Goal: Task Accomplishment & Management: Complete application form

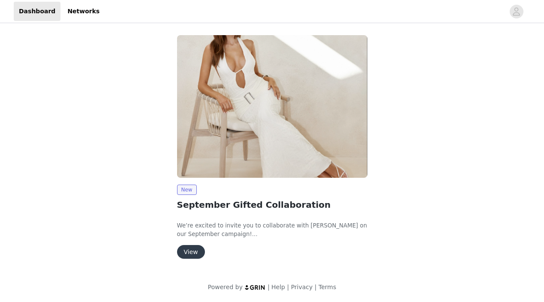
click at [183, 249] on button "View" at bounding box center [191, 252] width 28 height 14
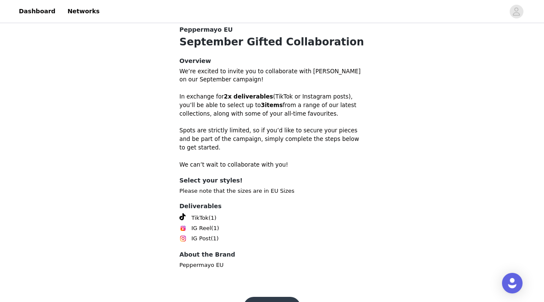
scroll to position [261, 0]
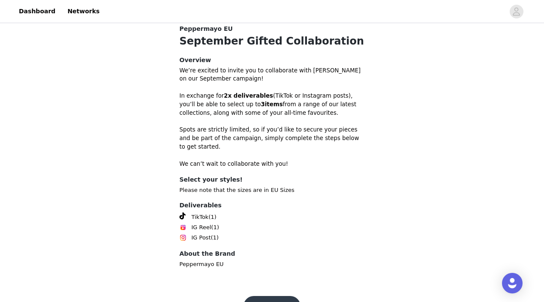
click at [280, 296] on button "Get Started" at bounding box center [271, 306] width 57 height 21
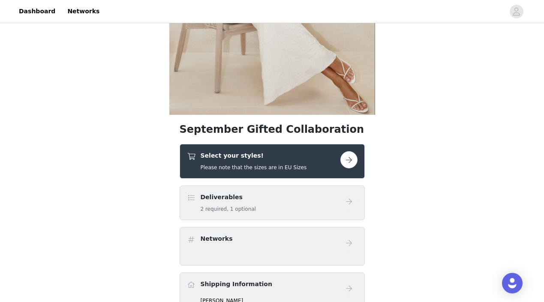
scroll to position [147, 0]
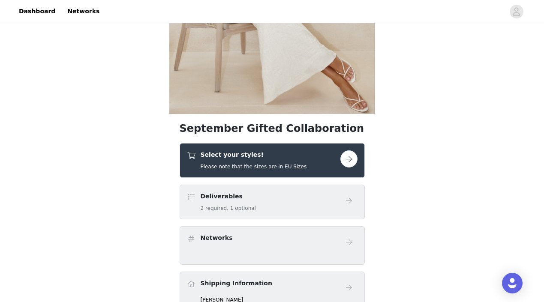
click at [351, 151] on button "button" at bounding box center [348, 158] width 17 height 17
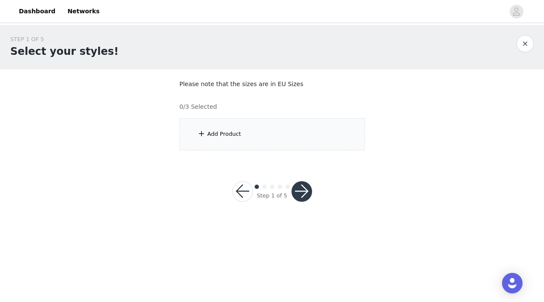
click at [312, 144] on div "Add Product" at bounding box center [272, 134] width 185 height 32
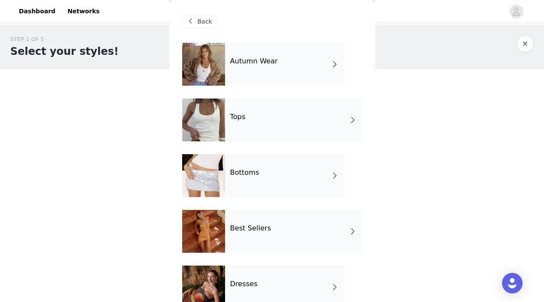
click at [270, 63] on h4 "Autumn Wear" at bounding box center [254, 61] width 48 height 8
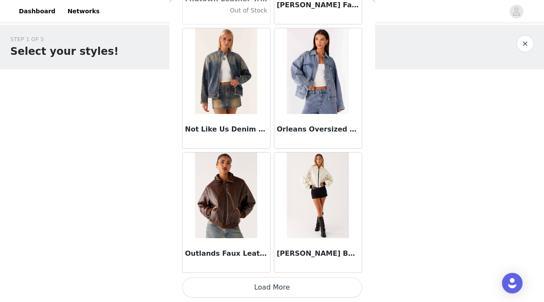
scroll to position [1009, 0]
click at [269, 288] on button "Load More" at bounding box center [272, 287] width 180 height 21
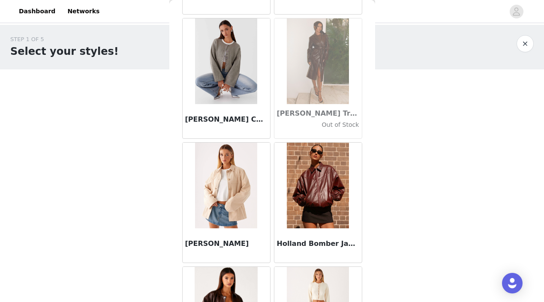
scroll to position [150, 0]
click at [318, 207] on img at bounding box center [318, 185] width 62 height 86
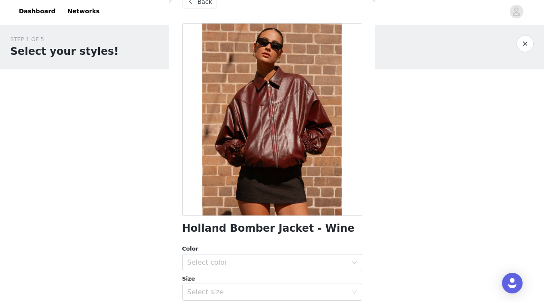
scroll to position [20, 0]
click at [289, 261] on div "Select color" at bounding box center [267, 262] width 160 height 9
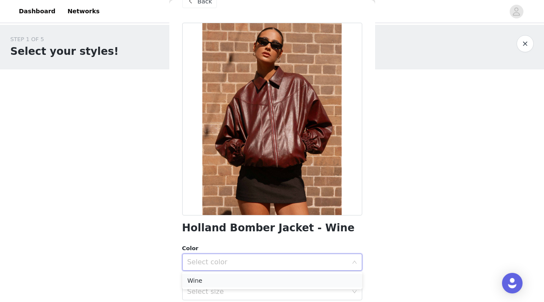
click at [271, 280] on li "Wine" at bounding box center [272, 281] width 180 height 14
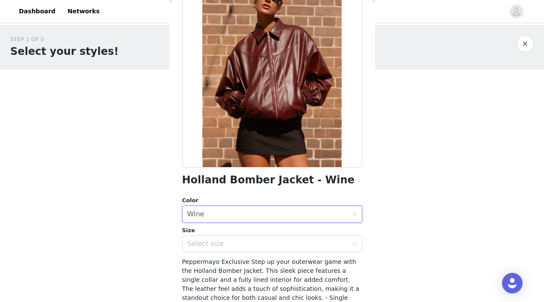
scroll to position [69, 0]
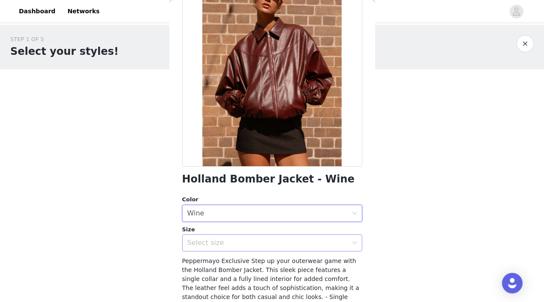
click at [271, 239] on div "Select size" at bounding box center [267, 243] width 160 height 9
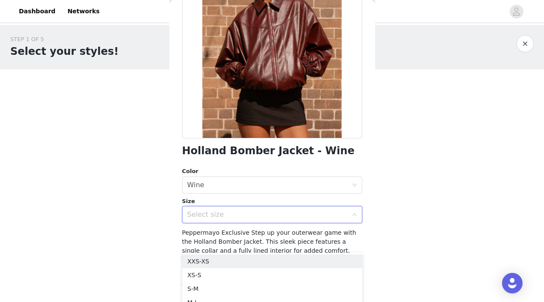
scroll to position [98, 0]
click at [343, 238] on span "Peppermayo Exclusive Step up your outerwear game with the Holland Bomber Jacket…" at bounding box center [272, 277] width 180 height 97
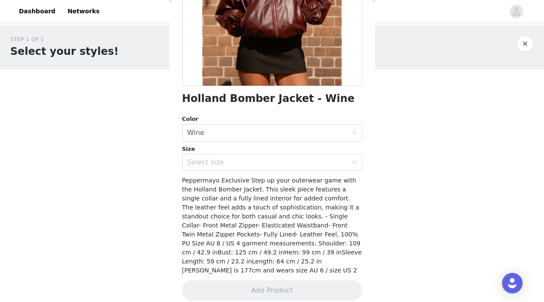
scroll to position [149, 0]
click at [325, 168] on div "Select size" at bounding box center [269, 163] width 164 height 16
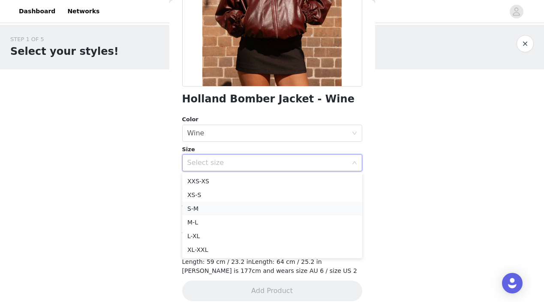
click at [245, 210] on li "S-M" at bounding box center [272, 209] width 180 height 14
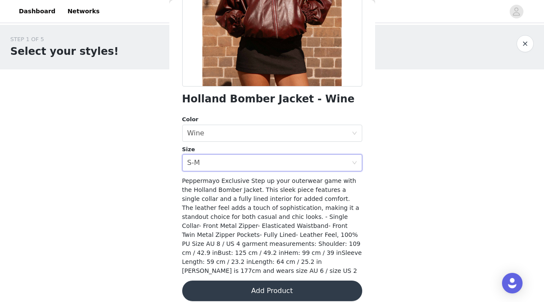
click at [251, 287] on button "Add Product" at bounding box center [272, 291] width 180 height 21
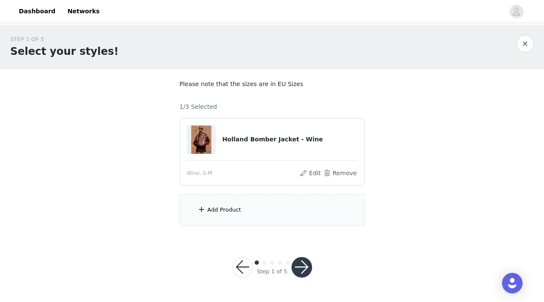
click at [243, 204] on div "Add Product" at bounding box center [272, 210] width 185 height 32
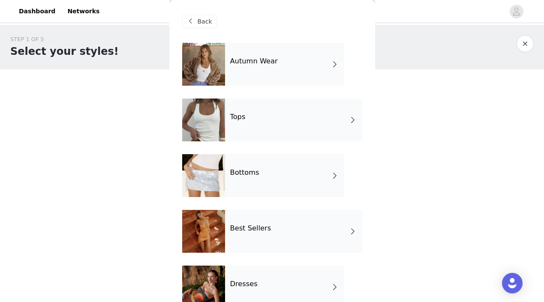
click at [249, 231] on h4 "Best Sellers" at bounding box center [250, 229] width 41 height 8
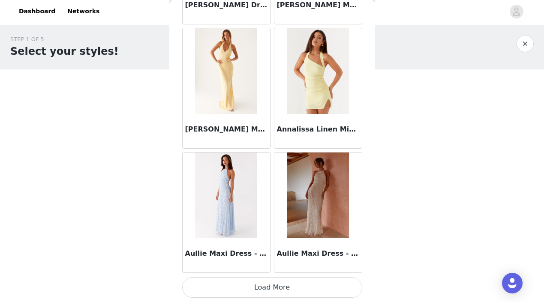
scroll to position [0, 0]
click at [261, 281] on button "Load More" at bounding box center [272, 287] width 180 height 21
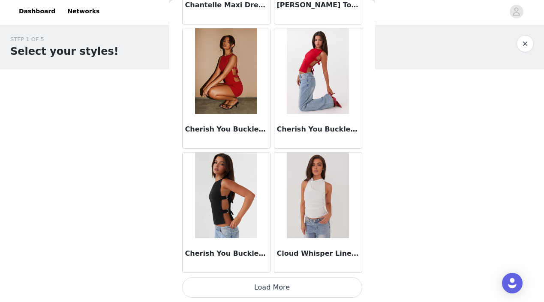
scroll to position [2252, 0]
click at [268, 279] on button "Load More" at bounding box center [272, 287] width 180 height 21
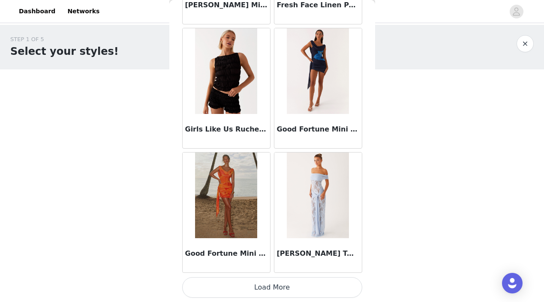
scroll to position [0, 0]
click at [274, 282] on button "Load More" at bounding box center [272, 287] width 180 height 21
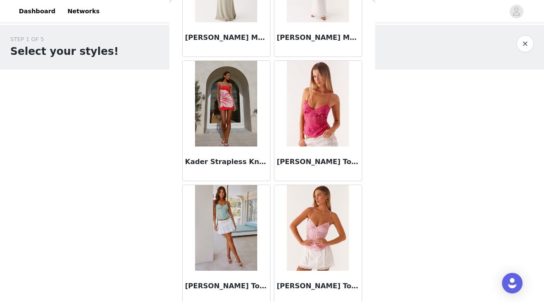
scroll to position [4333, 0]
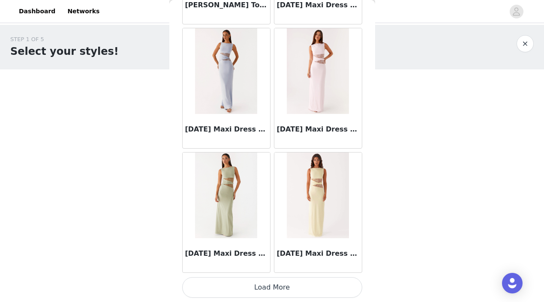
click at [278, 286] on button "Load More" at bounding box center [272, 287] width 180 height 21
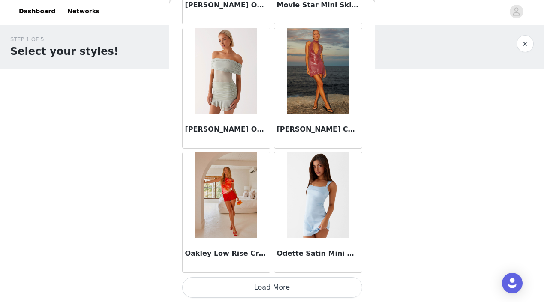
scroll to position [5980, 0]
click at [284, 285] on button "Load More" at bounding box center [272, 287] width 180 height 21
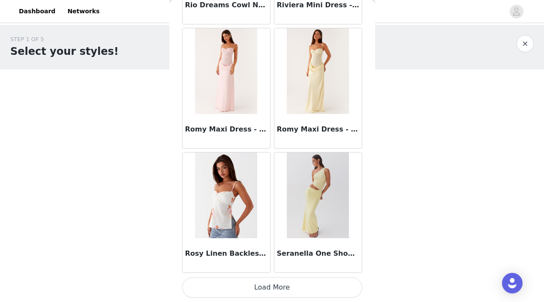
scroll to position [0, 0]
click at [273, 289] on button "Load More" at bounding box center [272, 287] width 180 height 21
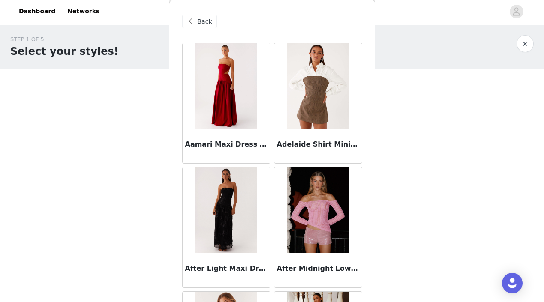
click at [198, 26] on div "Back" at bounding box center [199, 22] width 35 height 14
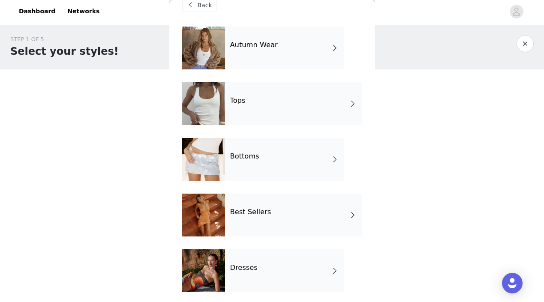
scroll to position [18, 0]
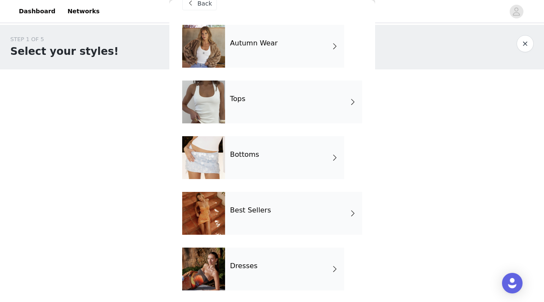
click at [249, 155] on h4 "Bottoms" at bounding box center [244, 155] width 29 height 8
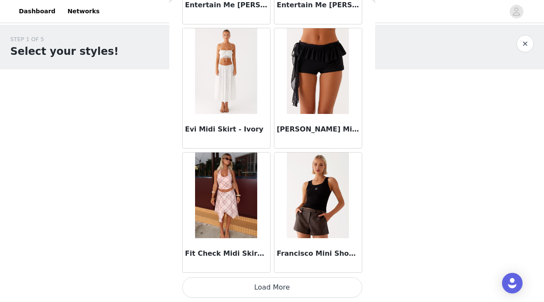
scroll to position [0, 0]
click at [271, 285] on button "Load More" at bounding box center [272, 287] width 180 height 21
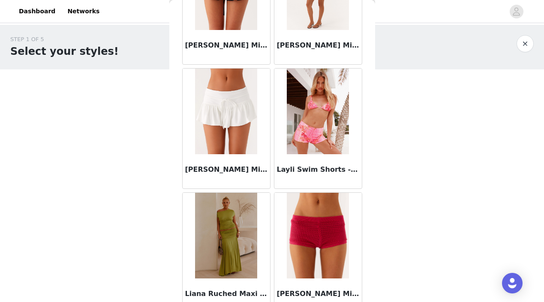
scroll to position [2252, 0]
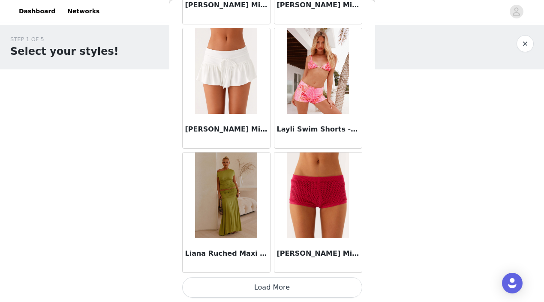
click at [257, 291] on button "Load More" at bounding box center [272, 287] width 180 height 21
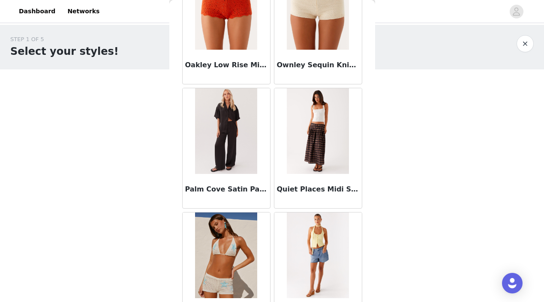
scroll to position [3191, 0]
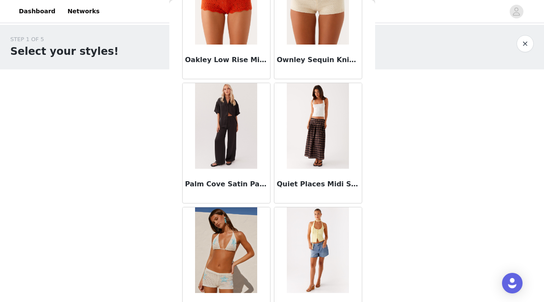
click at [321, 130] on img at bounding box center [318, 126] width 62 height 86
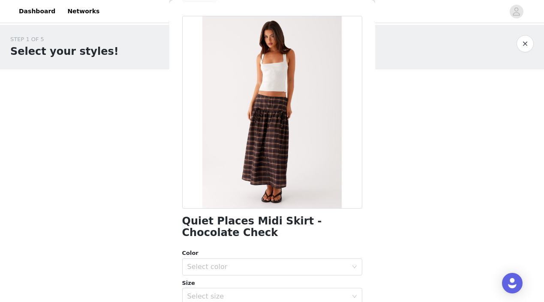
scroll to position [23, 0]
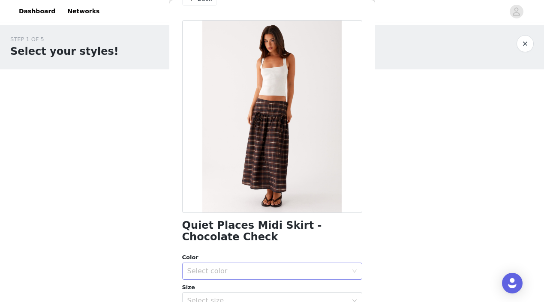
click at [266, 272] on div "Select color" at bounding box center [267, 271] width 160 height 9
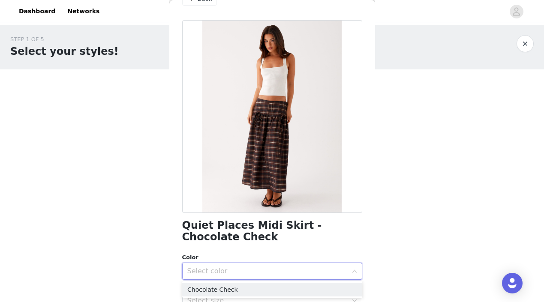
scroll to position [75, 0]
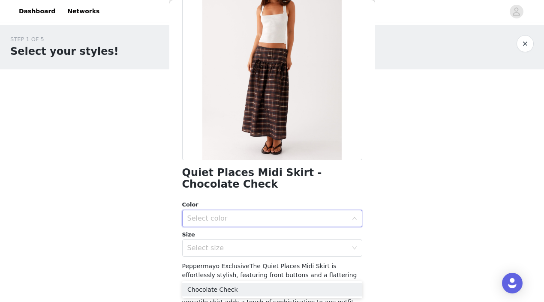
click at [264, 222] on div "Select color" at bounding box center [267, 218] width 160 height 9
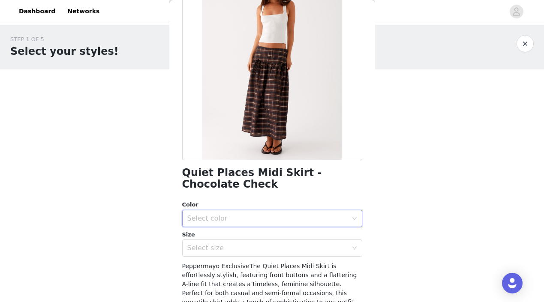
click at [258, 221] on div "Select color" at bounding box center [267, 218] width 160 height 9
click at [245, 234] on li "Chocolate Check" at bounding box center [272, 237] width 180 height 14
click at [242, 247] on div "Select size" at bounding box center [267, 248] width 160 height 9
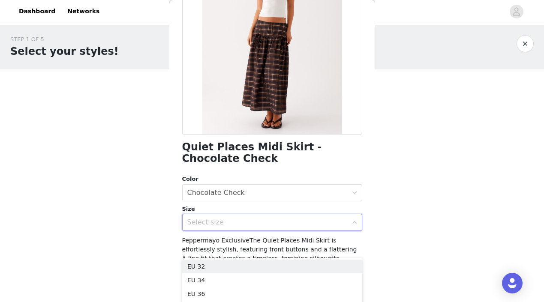
scroll to position [109, 0]
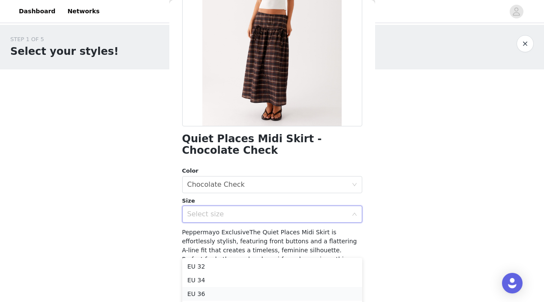
click at [217, 291] on li "EU 36" at bounding box center [272, 294] width 180 height 14
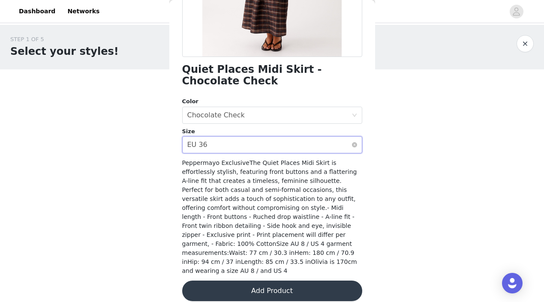
scroll to position [0, 0]
click at [230, 285] on button "Add Product" at bounding box center [272, 291] width 180 height 21
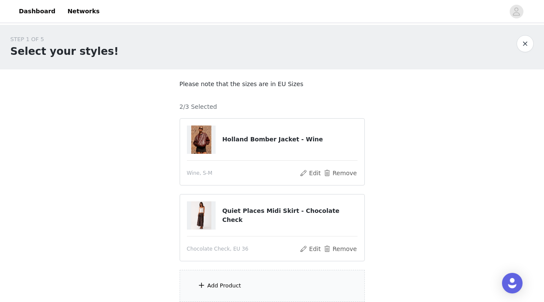
click at [229, 281] on div "Add Product" at bounding box center [272, 286] width 185 height 32
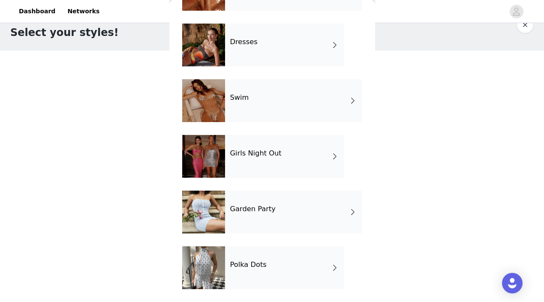
scroll to position [19, 0]
click at [231, 257] on div "Polka Dots" at bounding box center [284, 267] width 119 height 43
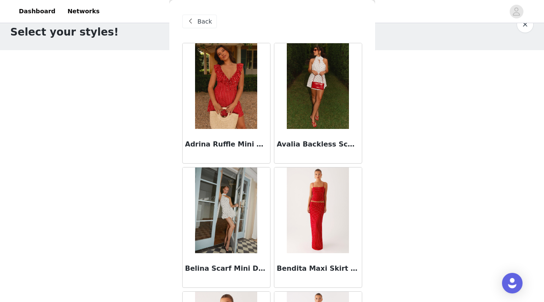
scroll to position [0, 0]
click at [194, 17] on span at bounding box center [191, 21] width 10 height 10
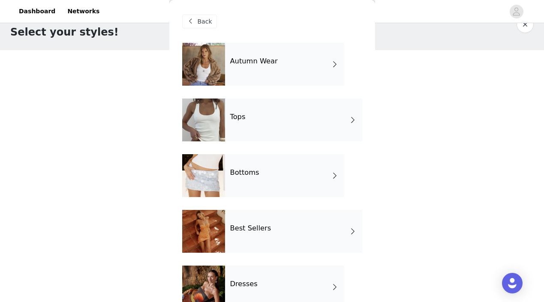
click at [248, 117] on div "Tops" at bounding box center [293, 120] width 137 height 43
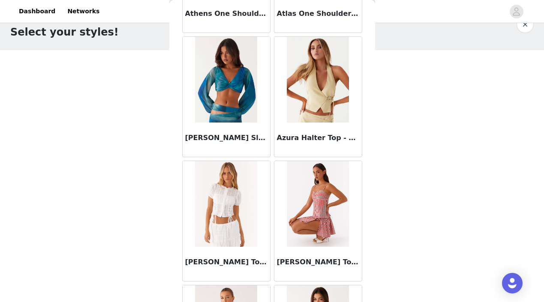
scroll to position [998, 0]
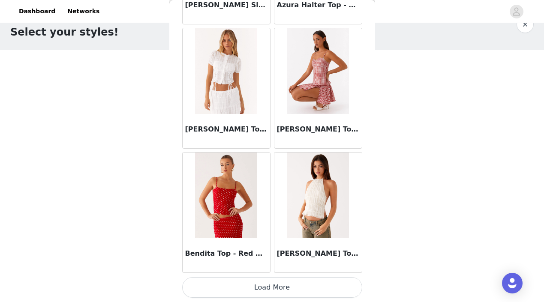
click at [258, 286] on button "Load More" at bounding box center [272, 287] width 180 height 21
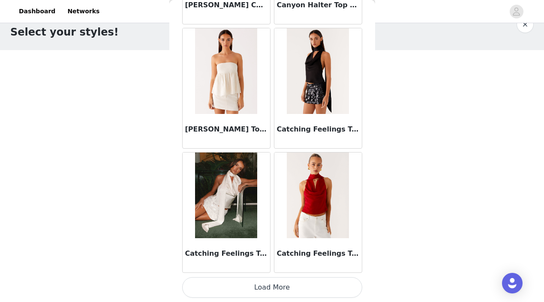
scroll to position [24, 0]
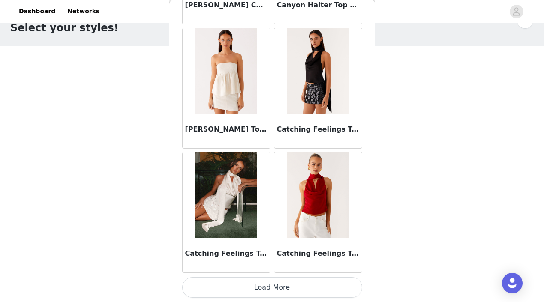
click at [259, 288] on button "Load More" at bounding box center [272, 287] width 180 height 21
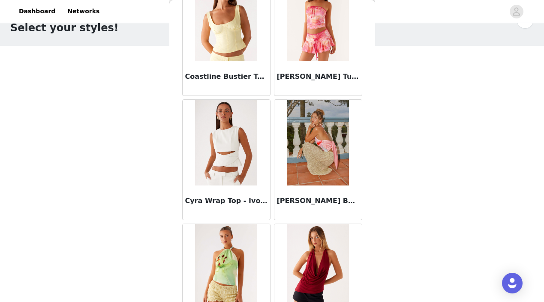
scroll to position [3469, 0]
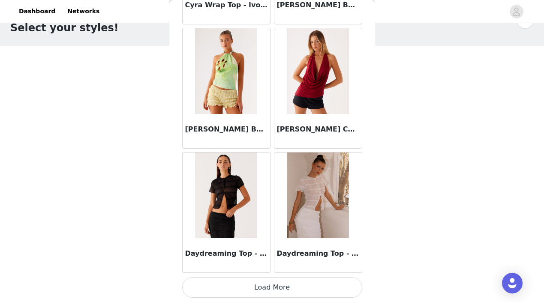
click at [268, 285] on button "Load More" at bounding box center [272, 287] width 180 height 21
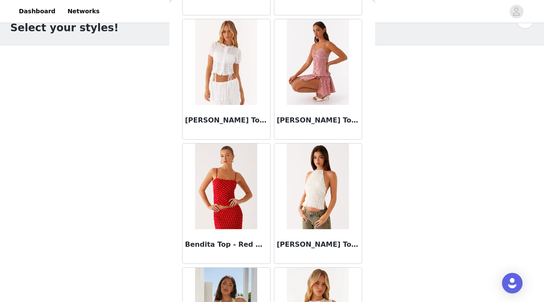
scroll to position [1036, 0]
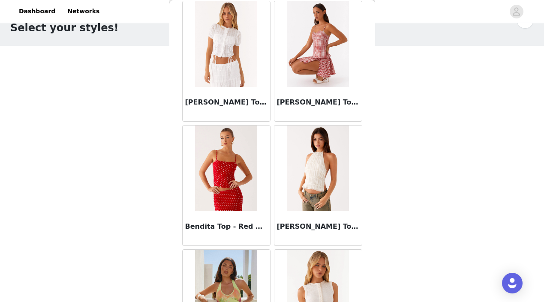
click at [236, 56] on img at bounding box center [226, 44] width 62 height 86
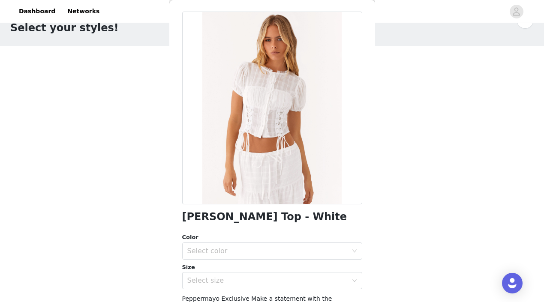
scroll to position [42, 0]
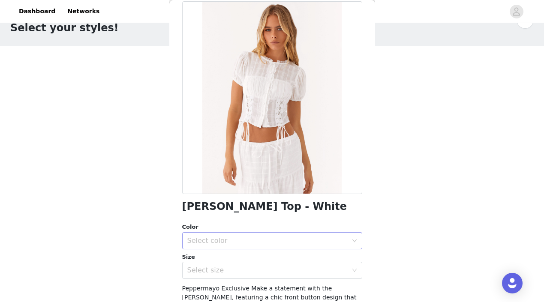
click at [254, 245] on div "Select color" at bounding box center [269, 241] width 164 height 16
click at [243, 257] on li "White" at bounding box center [272, 259] width 180 height 14
click at [240, 272] on div "Select size" at bounding box center [267, 270] width 160 height 9
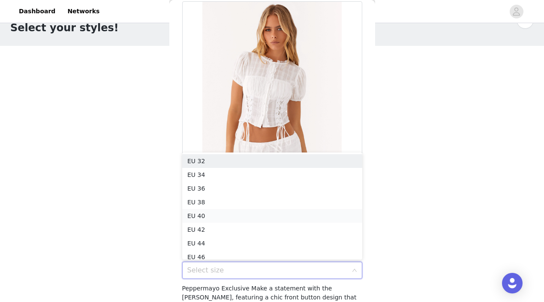
scroll to position [4, 0]
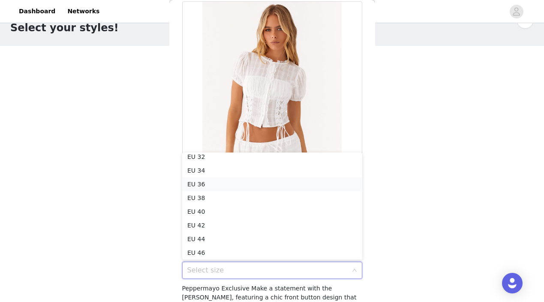
click at [225, 181] on li "EU 36" at bounding box center [272, 184] width 180 height 14
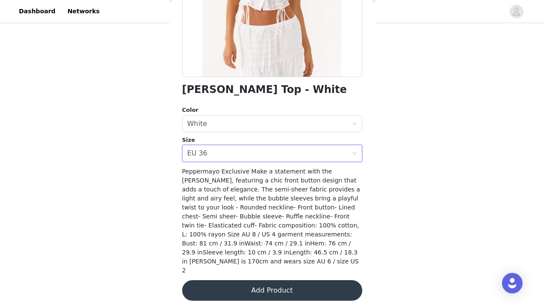
scroll to position [158, 0]
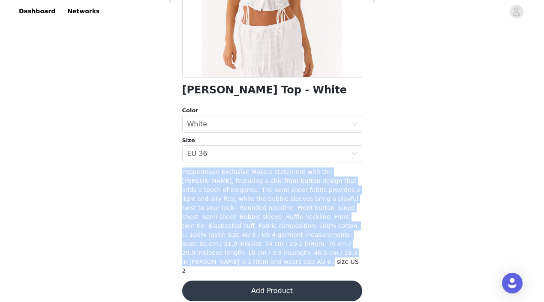
drag, startPoint x: 180, startPoint y: 171, endPoint x: 204, endPoint y: 255, distance: 87.3
click at [206, 257] on div "Back [PERSON_NAME] Top - White Color Select color White Size Select size EU 36 …" at bounding box center [272, 151] width 206 height 302
copy span "Peppermayo Exclusive Make a statement with the [PERSON_NAME], featuring a chic …"
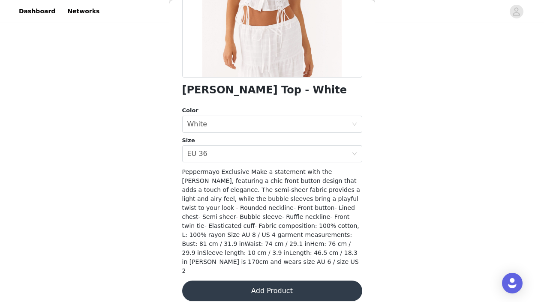
click at [232, 163] on div "[PERSON_NAME] Top - White Color Select color White Size Select size EU 36 Peppe…" at bounding box center [272, 98] width 180 height 427
click at [239, 283] on button "Add Product" at bounding box center [272, 291] width 180 height 21
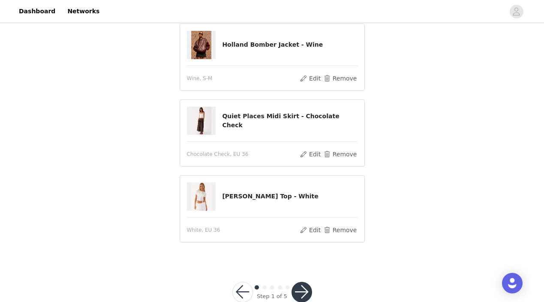
click at [307, 290] on button "button" at bounding box center [301, 292] width 21 height 21
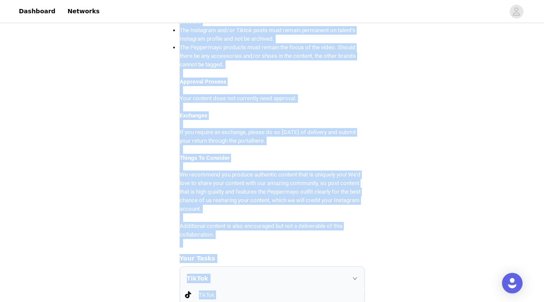
scroll to position [318, 0]
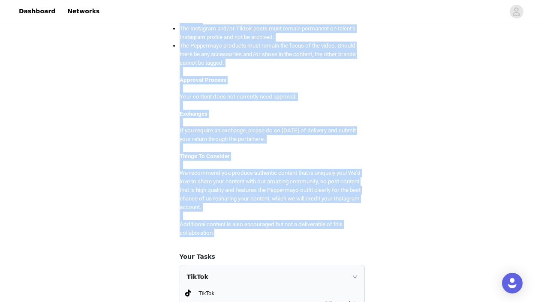
drag, startPoint x: 174, startPoint y: 98, endPoint x: 247, endPoint y: 220, distance: 142.6
click at [247, 220] on section "Please remember to use these tags in your posts: Hashtag in the captions: #pepp…" at bounding box center [272, 234] width 206 height 966
copy div "Lore Ipsumdolorsi Ametconsecte 2a Elitseddoeiu - tem in ut LabOre etd/ma Aliqua…"
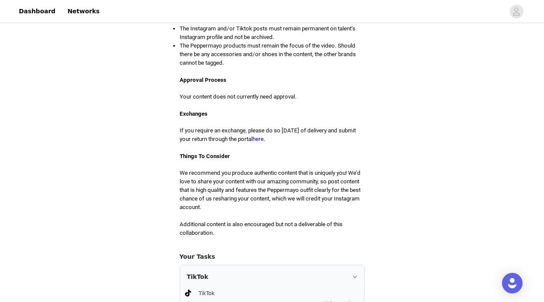
click at [135, 113] on div "STEP 2 OF 5 Deliverables Please remember to use these tags in your posts: Hasht…" at bounding box center [272, 211] width 544 height 1010
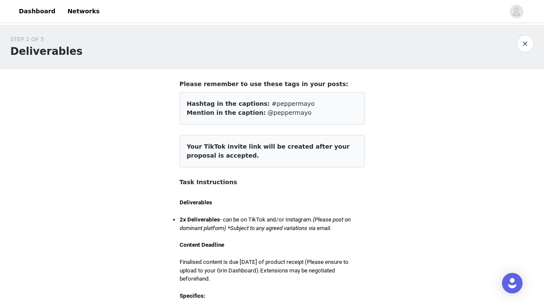
scroll to position [72, 0]
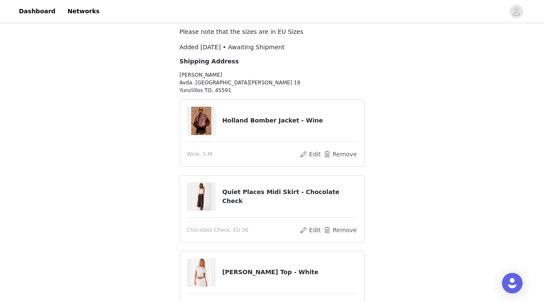
scroll to position [81, 0]
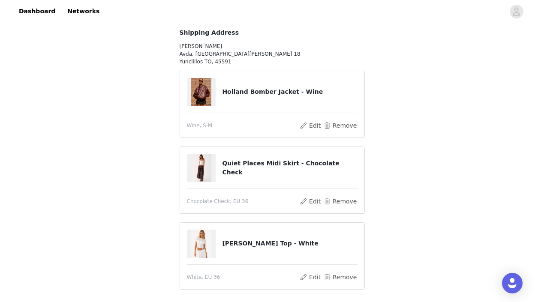
click at [263, 171] on h4 "Quiet Places Midi Skirt - Chocolate Check" at bounding box center [289, 168] width 135 height 18
click at [318, 200] on button "Edit" at bounding box center [311, 201] width 22 height 10
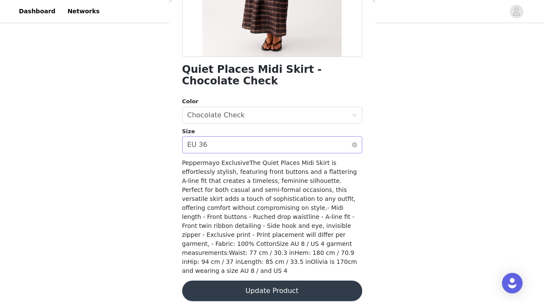
scroll to position [86, 0]
click at [232, 142] on div "Select size EU 36" at bounding box center [269, 145] width 164 height 16
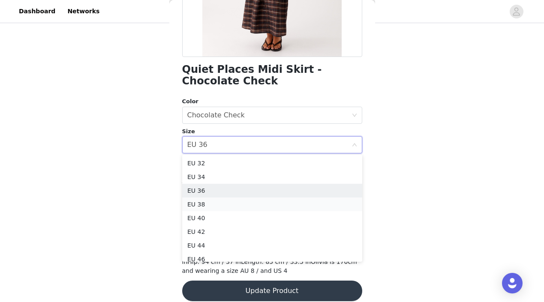
click at [204, 205] on li "EU 38" at bounding box center [272, 205] width 180 height 14
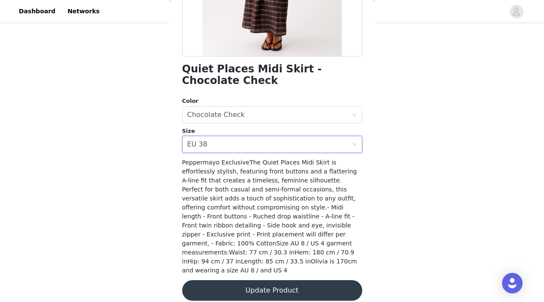
scroll to position [179, 0]
click at [271, 281] on button "Update Product" at bounding box center [272, 291] width 180 height 21
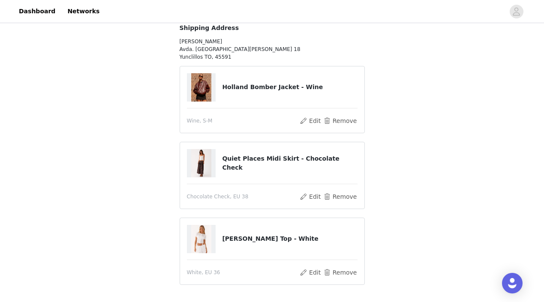
click at [204, 93] on img at bounding box center [201, 87] width 21 height 28
click at [316, 120] on button "Edit" at bounding box center [311, 121] width 22 height 10
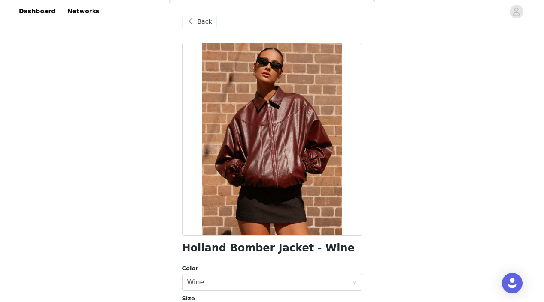
scroll to position [0, 0]
click at [315, 148] on div at bounding box center [272, 139] width 180 height 193
click at [203, 24] on span "Back" at bounding box center [205, 21] width 15 height 9
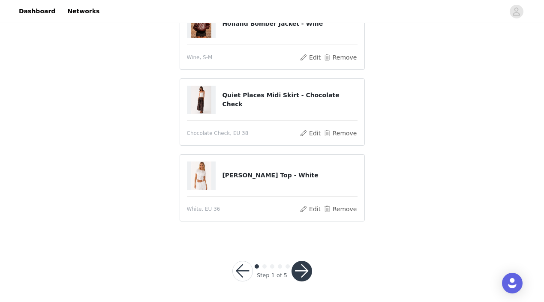
scroll to position [149, 0]
click at [308, 272] on button "button" at bounding box center [301, 271] width 21 height 21
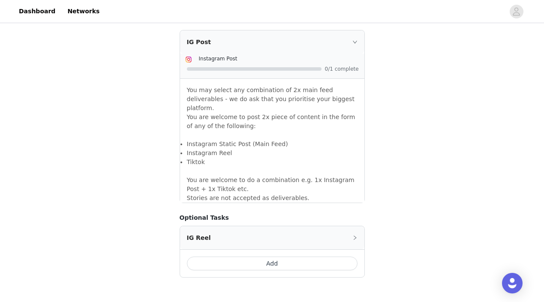
scroll to position [761, 0]
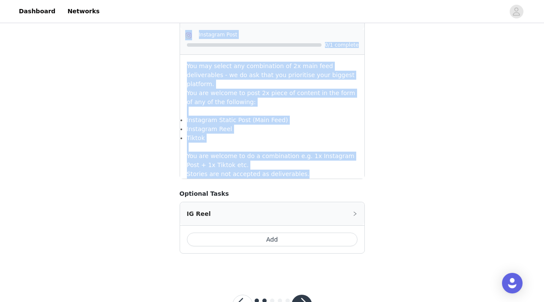
drag, startPoint x: 180, startPoint y: 42, endPoint x: 313, endPoint y: 141, distance: 165.4
copy div "Loremi dolorsit am con adipi elit se doei tempo: Incidid ut lab etdolore: #magn…"
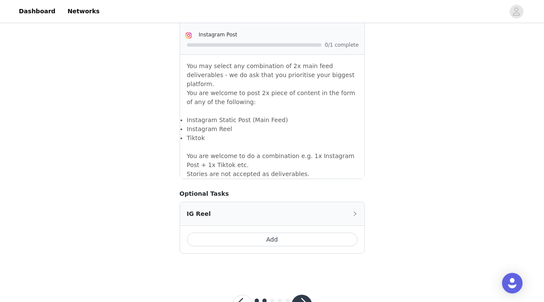
click at [301, 295] on button "button" at bounding box center [301, 305] width 21 height 21
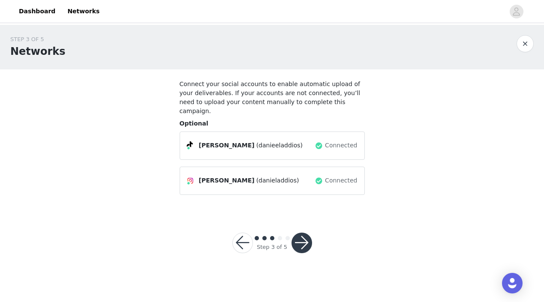
click at [306, 233] on button "button" at bounding box center [301, 243] width 21 height 21
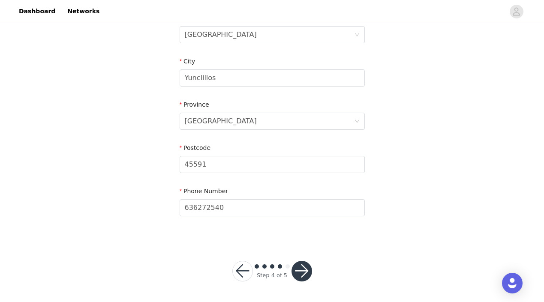
scroll to position [300, 0]
click at [307, 272] on button "button" at bounding box center [301, 271] width 21 height 21
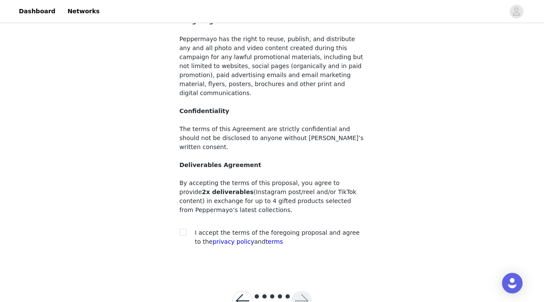
scroll to position [89, 0]
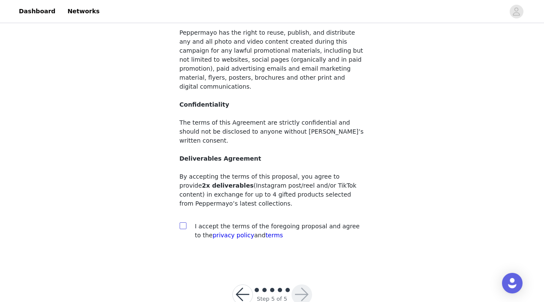
click at [182, 222] on input "checkbox" at bounding box center [183, 225] width 6 height 6
checkbox input "true"
click at [302, 285] on button "button" at bounding box center [301, 295] width 21 height 21
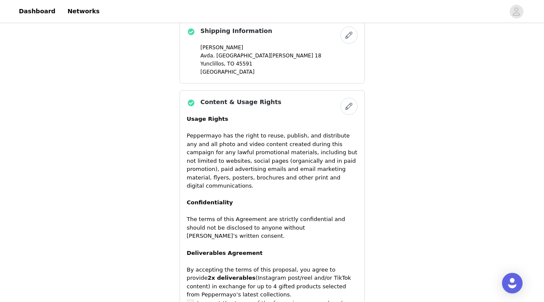
scroll to position [566, 0]
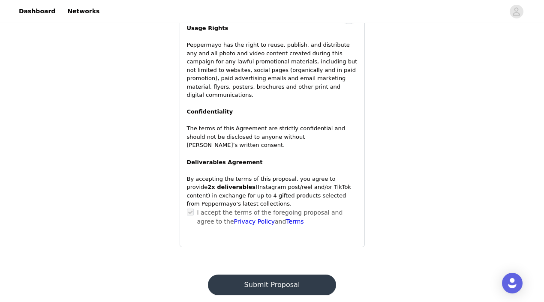
click at [289, 276] on button "Submit Proposal" at bounding box center [272, 285] width 128 height 21
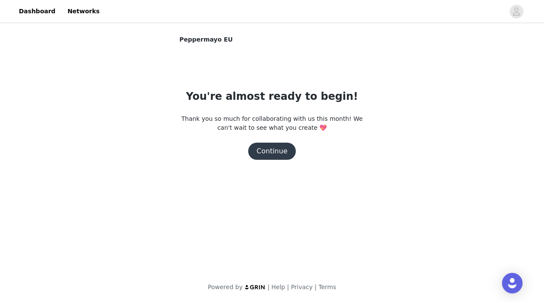
scroll to position [0, 0]
